Goal: Navigation & Orientation: Find specific page/section

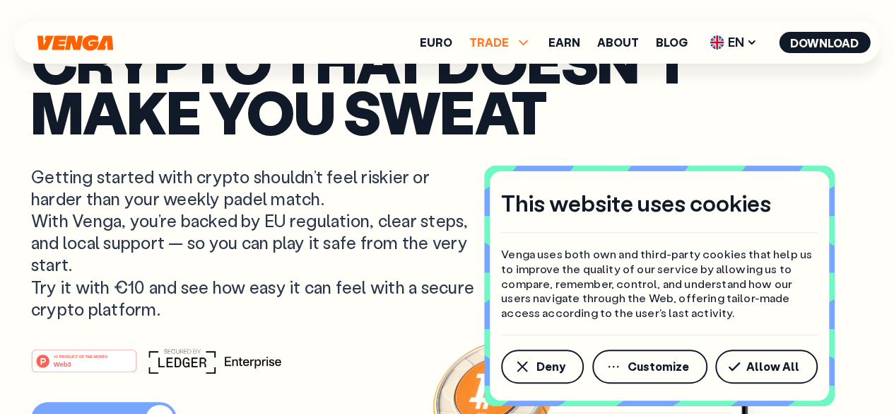
click at [516, 42] on span "TRADE" at bounding box center [501, 42] width 62 height 17
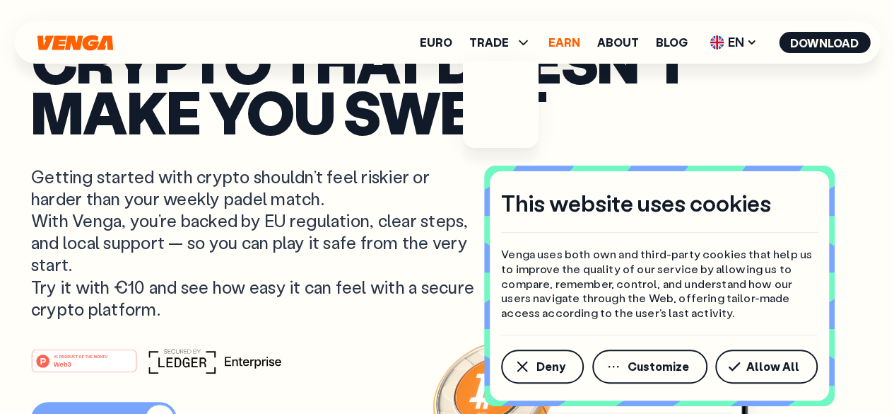
click at [566, 37] on link "Earn" at bounding box center [565, 42] width 32 height 11
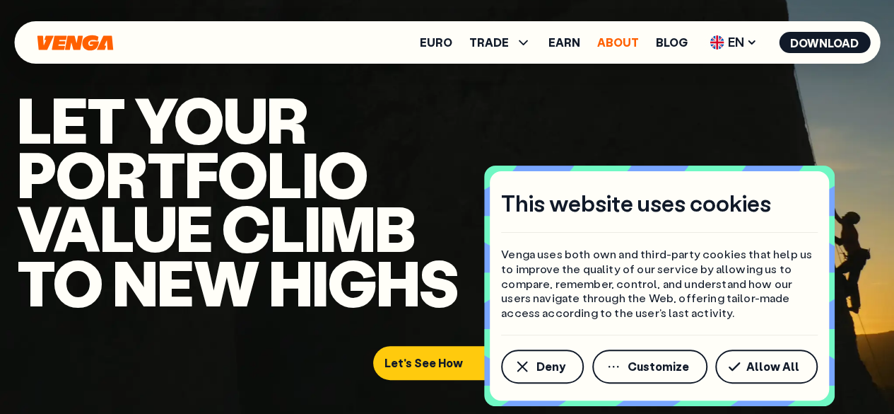
click at [626, 47] on link "About" at bounding box center [618, 42] width 42 height 11
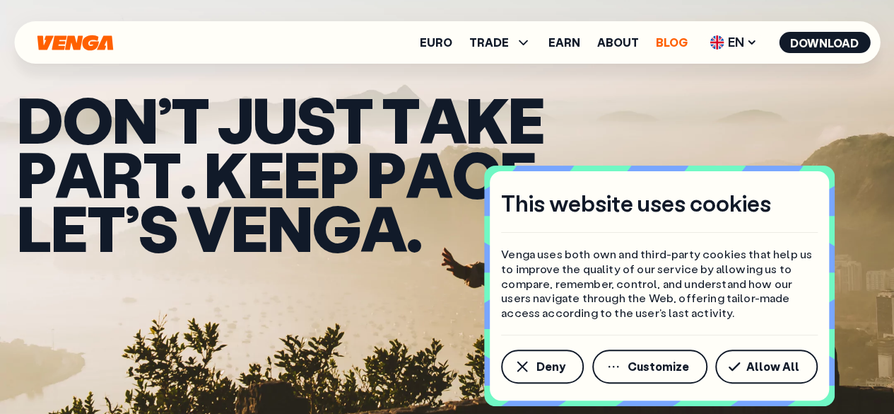
click at [672, 45] on link "Blog" at bounding box center [672, 42] width 32 height 11
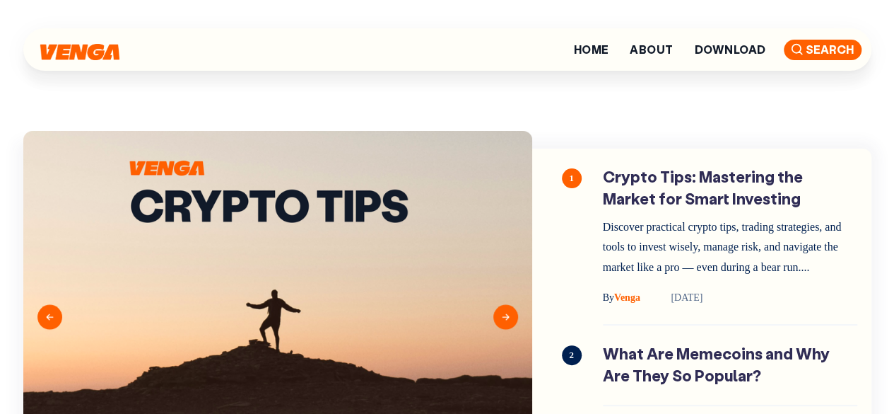
click at [810, 59] on span "Search" at bounding box center [823, 50] width 78 height 21
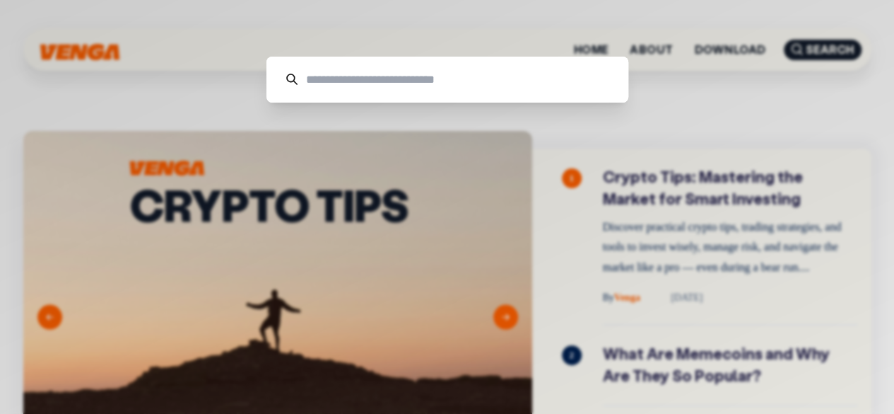
click at [462, 87] on input at bounding box center [453, 80] width 311 height 46
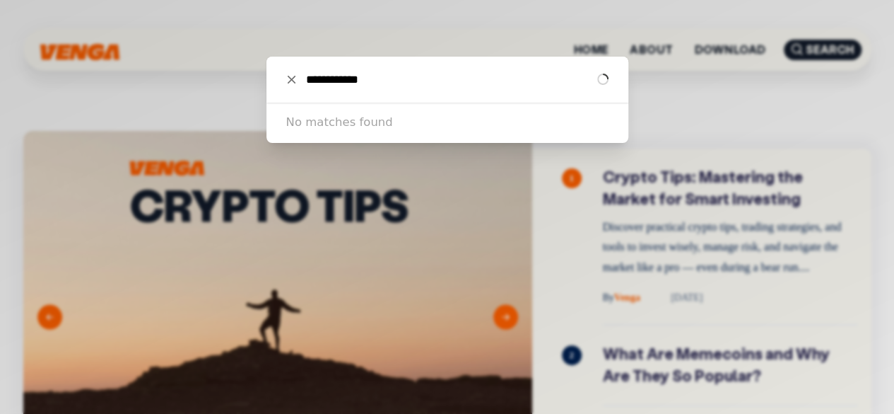
type input "**********"
click at [293, 81] on icon at bounding box center [292, 80] width 8 height 8
